Goal: Find specific page/section: Find specific page/section

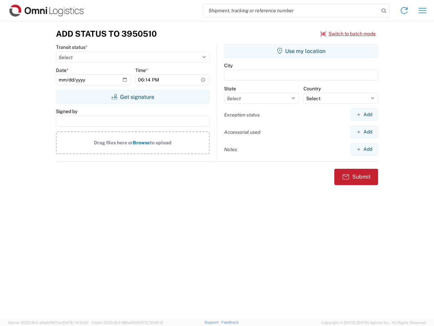
click at [291, 11] on input "search" at bounding box center [292, 10] width 176 height 13
click at [384, 11] on icon at bounding box center [383, 10] width 9 height 9
click at [404, 11] on icon at bounding box center [404, 10] width 11 height 11
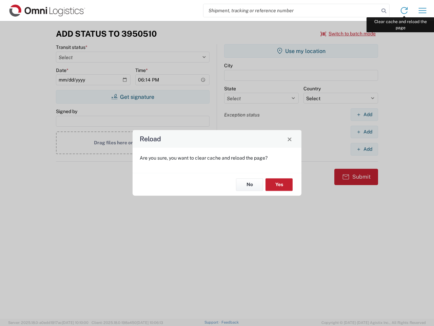
click at [423, 11] on div "Reload Are you sure, you want to clear cache and reload the page? No Yes" at bounding box center [217, 163] width 434 height 326
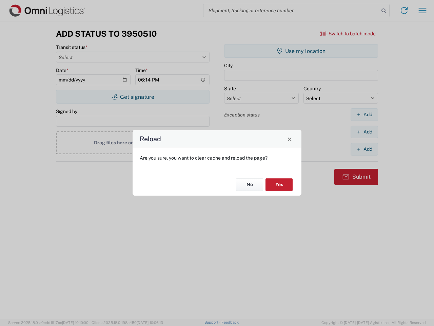
click at [348, 34] on div "Reload Are you sure, you want to clear cache and reload the page? No Yes" at bounding box center [217, 163] width 434 height 326
click at [133, 97] on div "Reload Are you sure, you want to clear cache and reload the page? No Yes" at bounding box center [217, 163] width 434 height 326
click at [301, 51] on div "Reload Are you sure, you want to clear cache and reload the page? No Yes" at bounding box center [217, 163] width 434 height 326
click at [364, 114] on div "Reload Are you sure, you want to clear cache and reload the page? No Yes" at bounding box center [217, 163] width 434 height 326
click at [364, 132] on div "Reload Are you sure, you want to clear cache and reload the page? No Yes" at bounding box center [217, 163] width 434 height 326
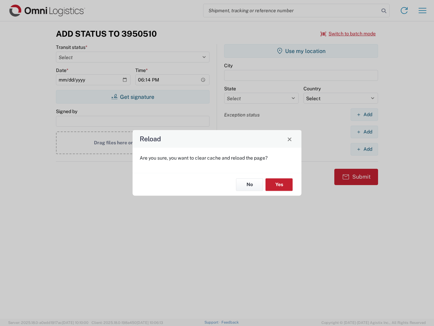
click at [364, 149] on div "Reload Are you sure, you want to clear cache and reload the page? No Yes" at bounding box center [217, 163] width 434 height 326
